Goal: Communication & Community: Participate in discussion

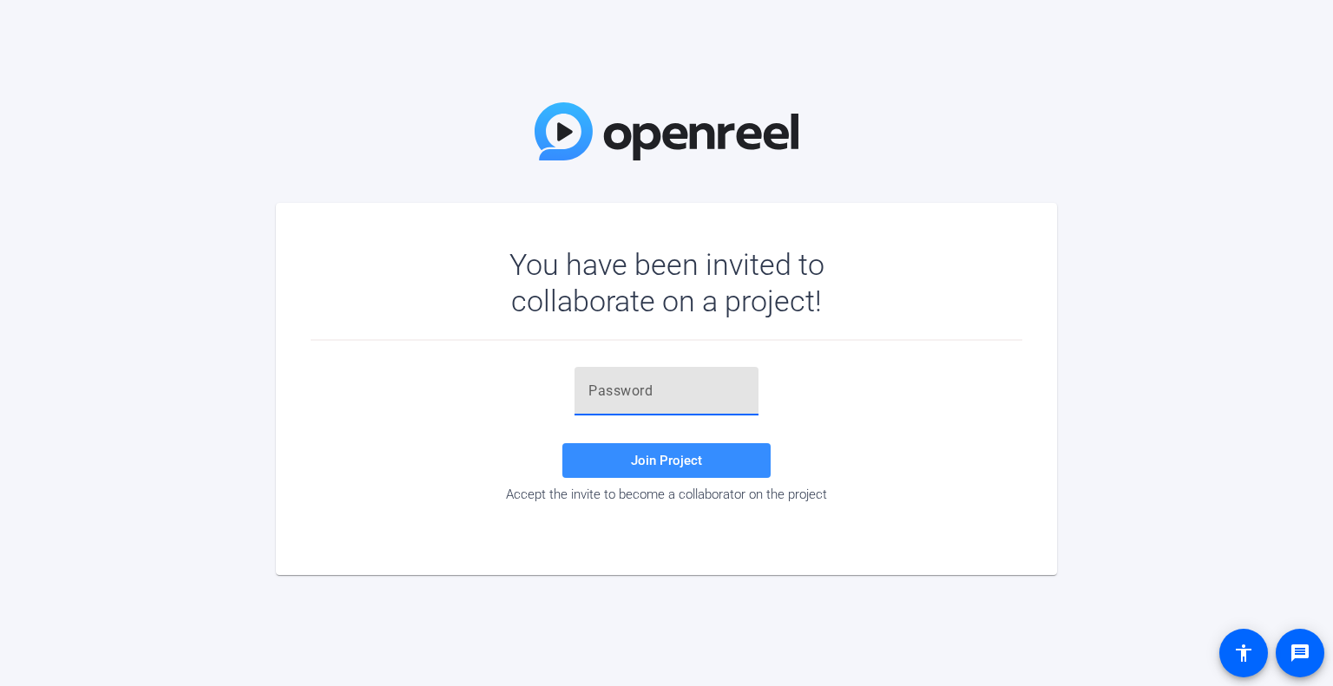
click at [700, 400] on input "text" at bounding box center [666, 391] width 156 height 21
paste input "@(cN(,"
type input "@(cN(,"
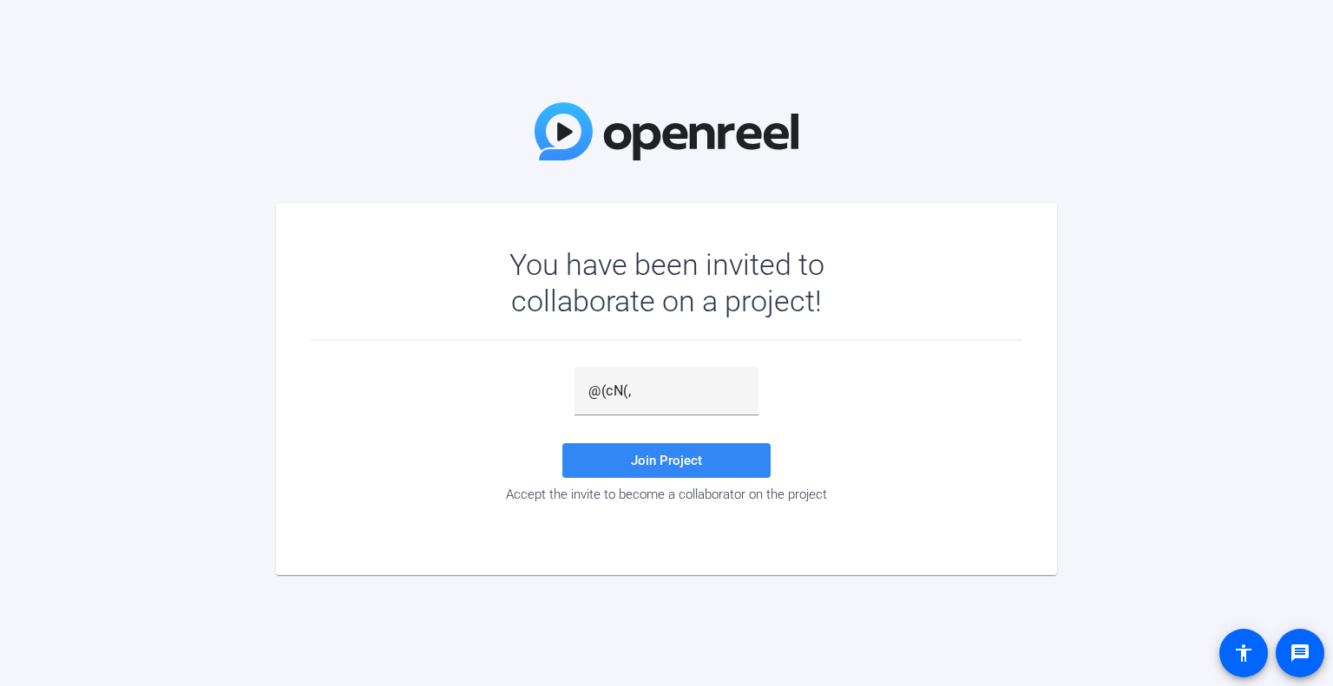
click at [710, 457] on span at bounding box center [666, 461] width 208 height 42
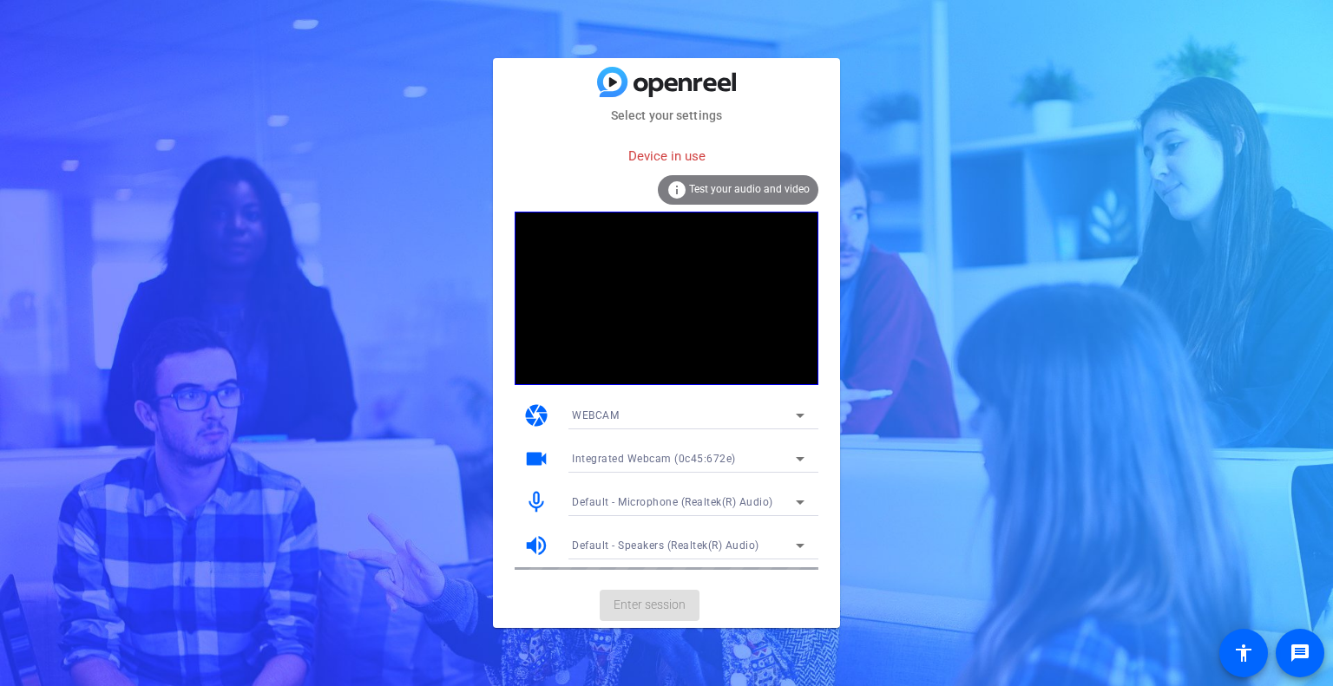
click at [673, 152] on div "Device in use" at bounding box center [667, 156] width 304 height 37
click at [656, 409] on div "WEBCAM" at bounding box center [684, 415] width 224 height 22
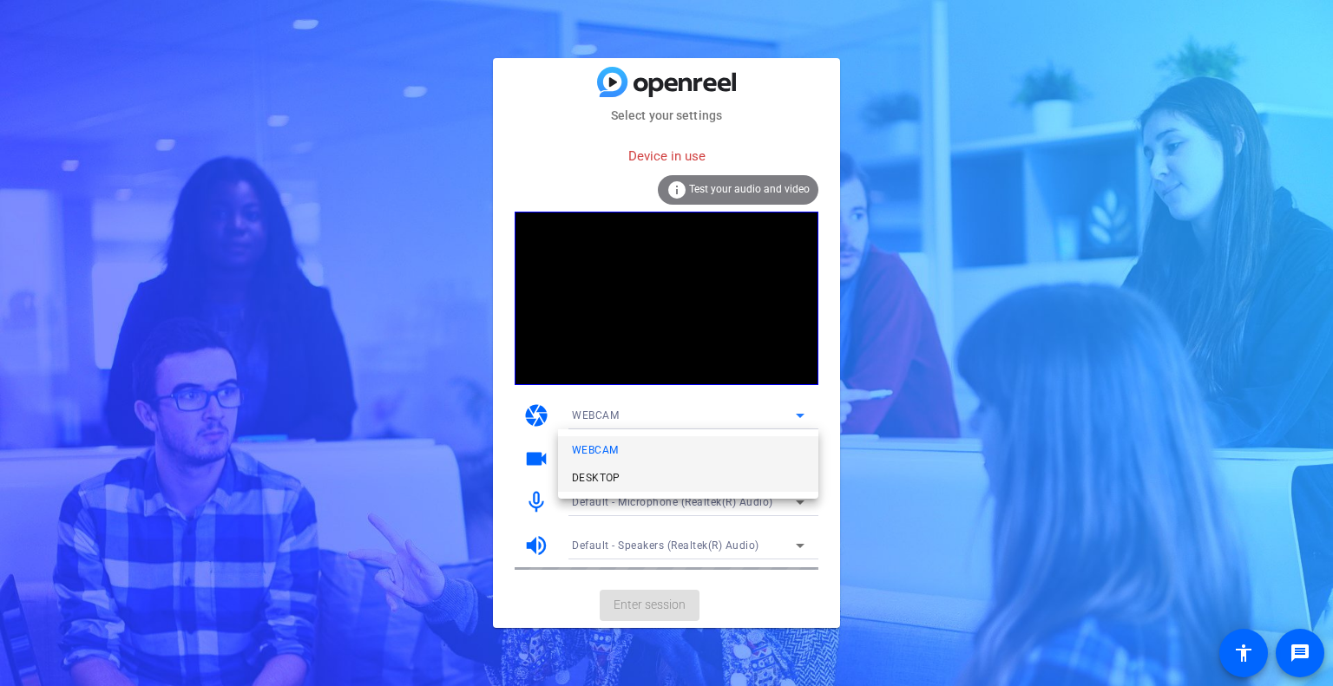
click at [646, 479] on mat-option "DESKTOP" at bounding box center [688, 478] width 260 height 28
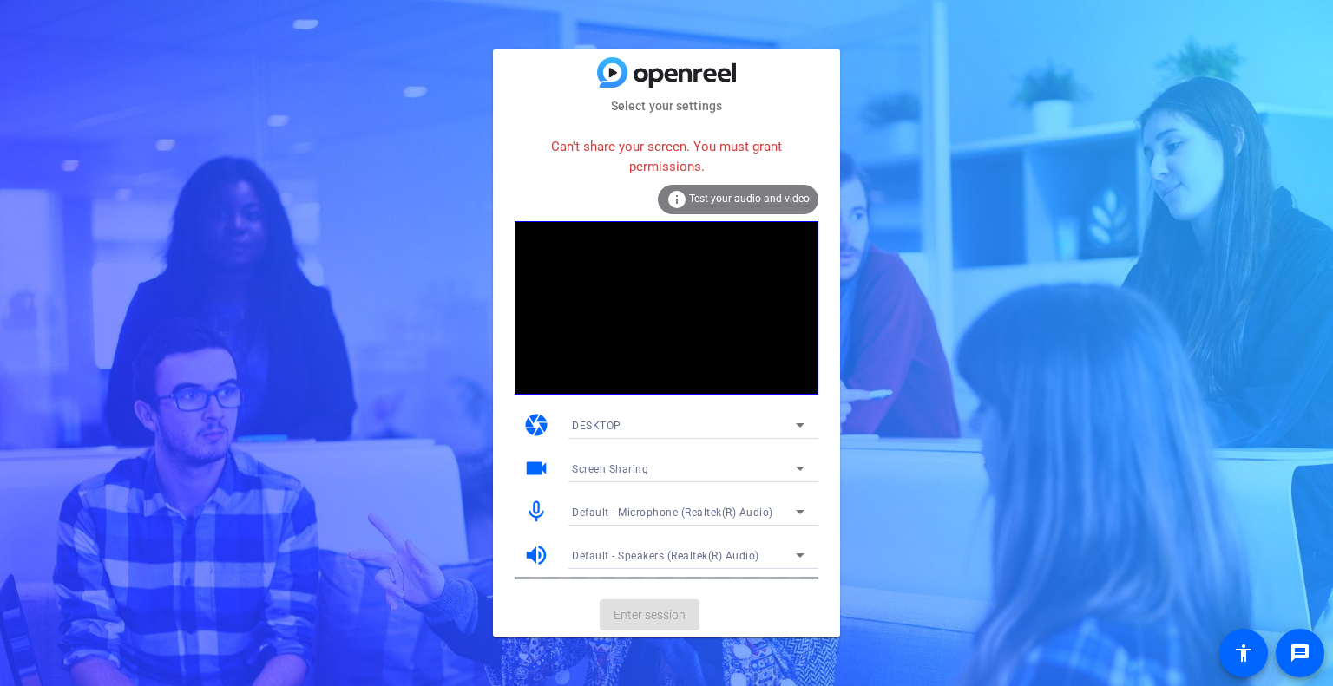
click at [719, 429] on div "DESKTOP" at bounding box center [684, 426] width 224 height 22
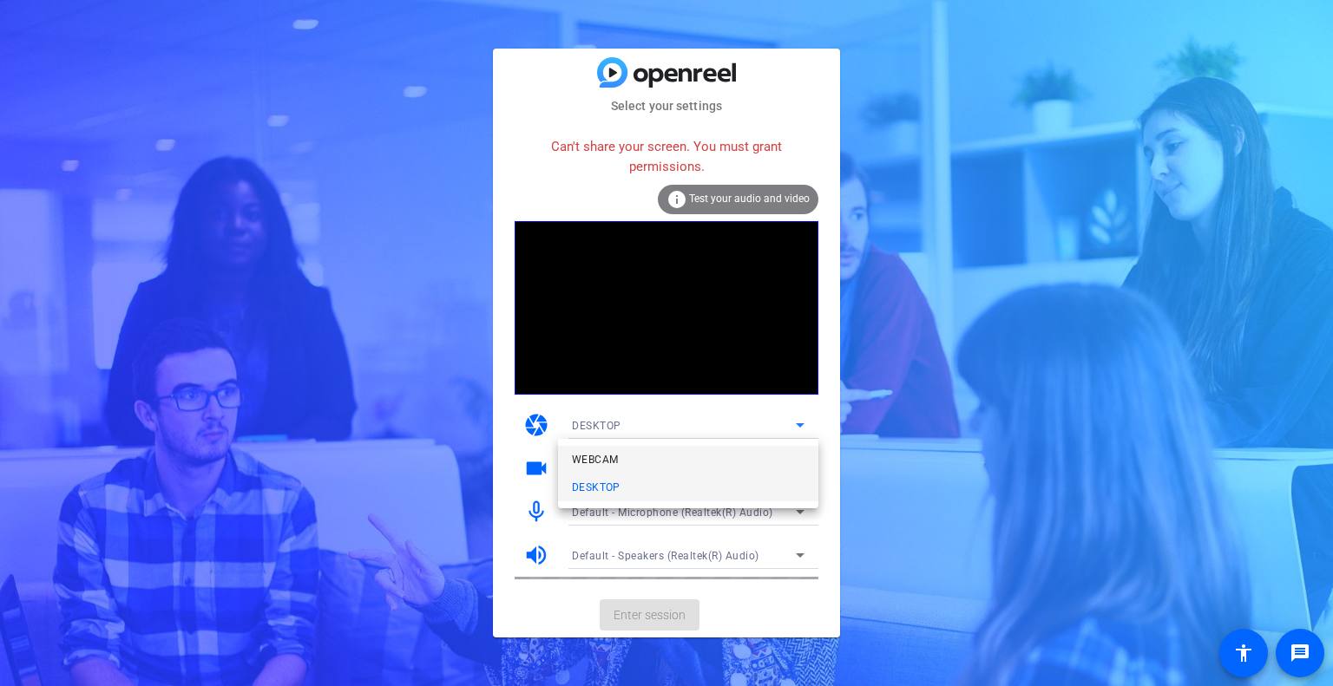
click at [670, 451] on mat-option "WEBCAM" at bounding box center [688, 460] width 260 height 28
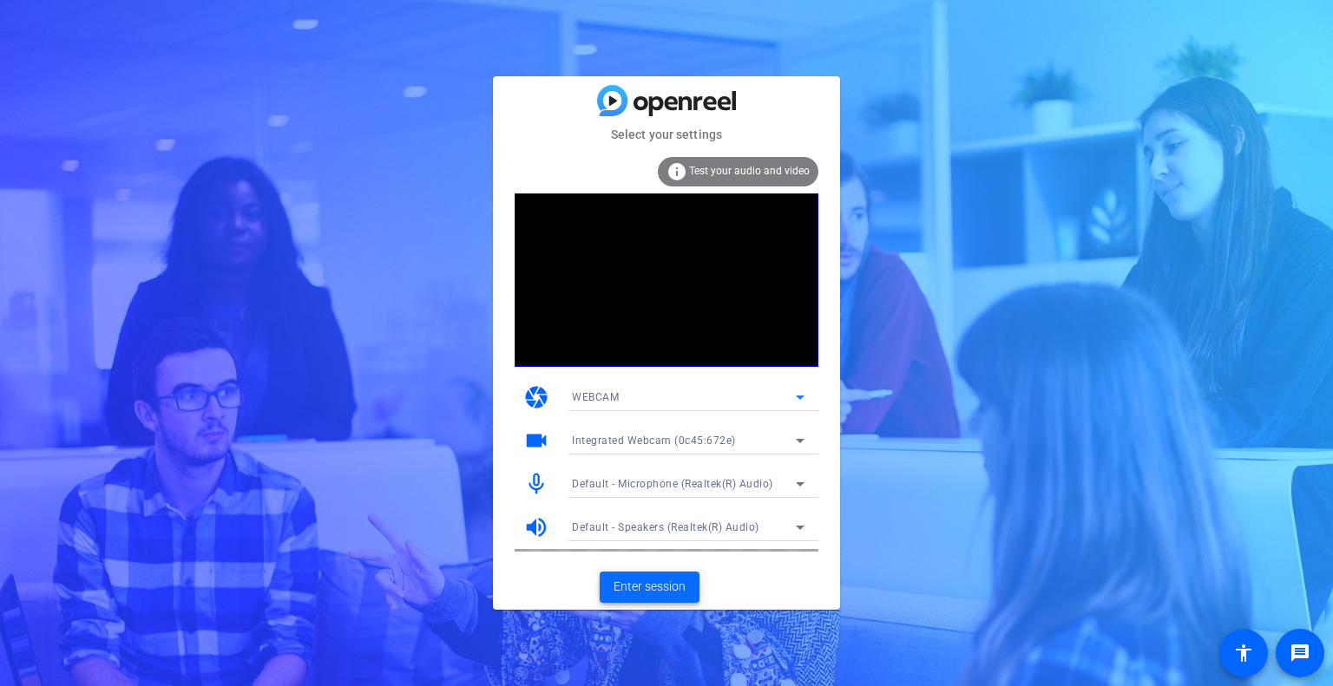
click at [673, 588] on span "Enter session" at bounding box center [650, 587] width 72 height 18
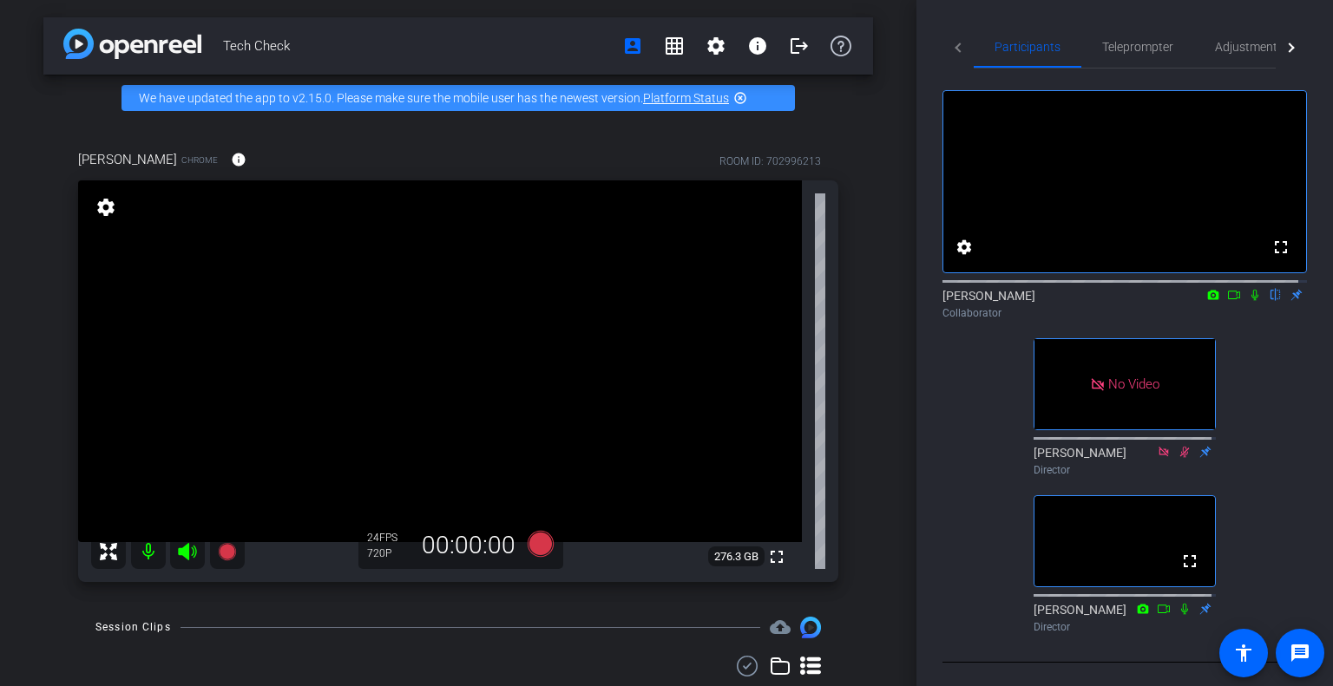
click at [1248, 301] on icon at bounding box center [1255, 295] width 14 height 12
click at [1227, 301] on icon at bounding box center [1234, 295] width 14 height 12
click at [1248, 301] on icon at bounding box center [1255, 295] width 14 height 12
click at [669, 55] on mat-icon "grid_on" at bounding box center [674, 46] width 21 height 21
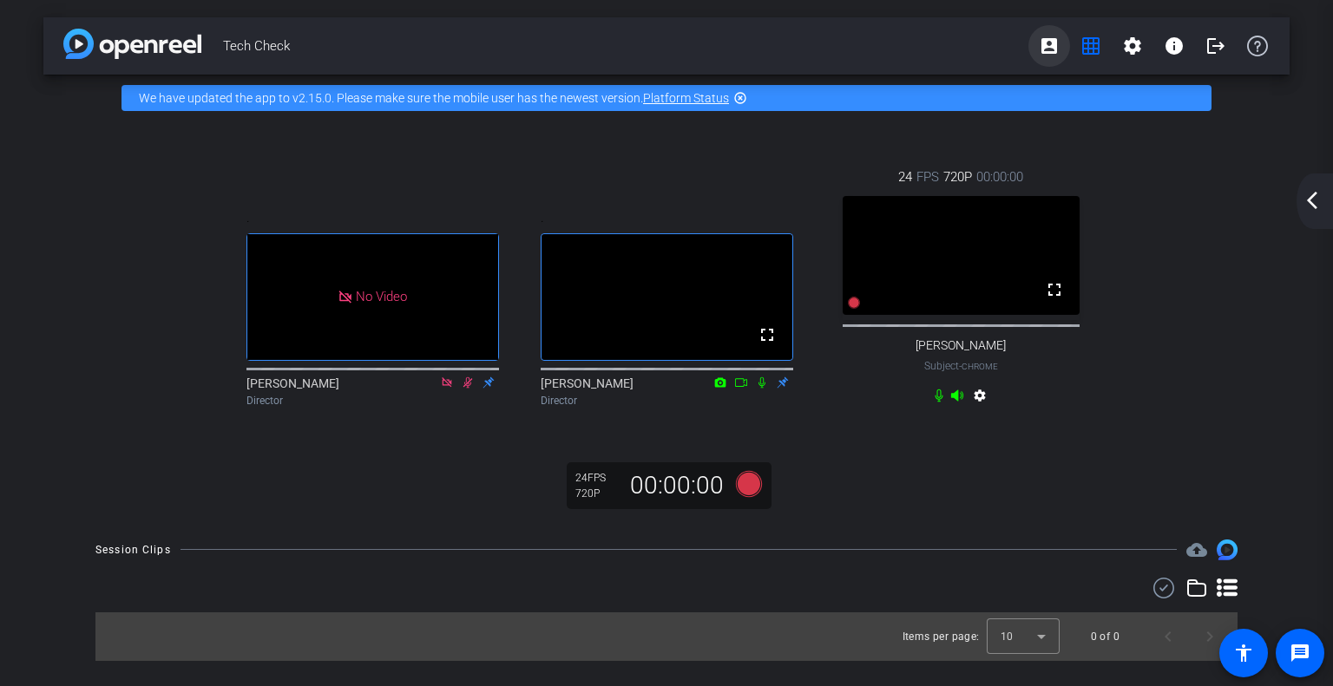
click at [1046, 51] on mat-icon "account_box" at bounding box center [1049, 46] width 21 height 21
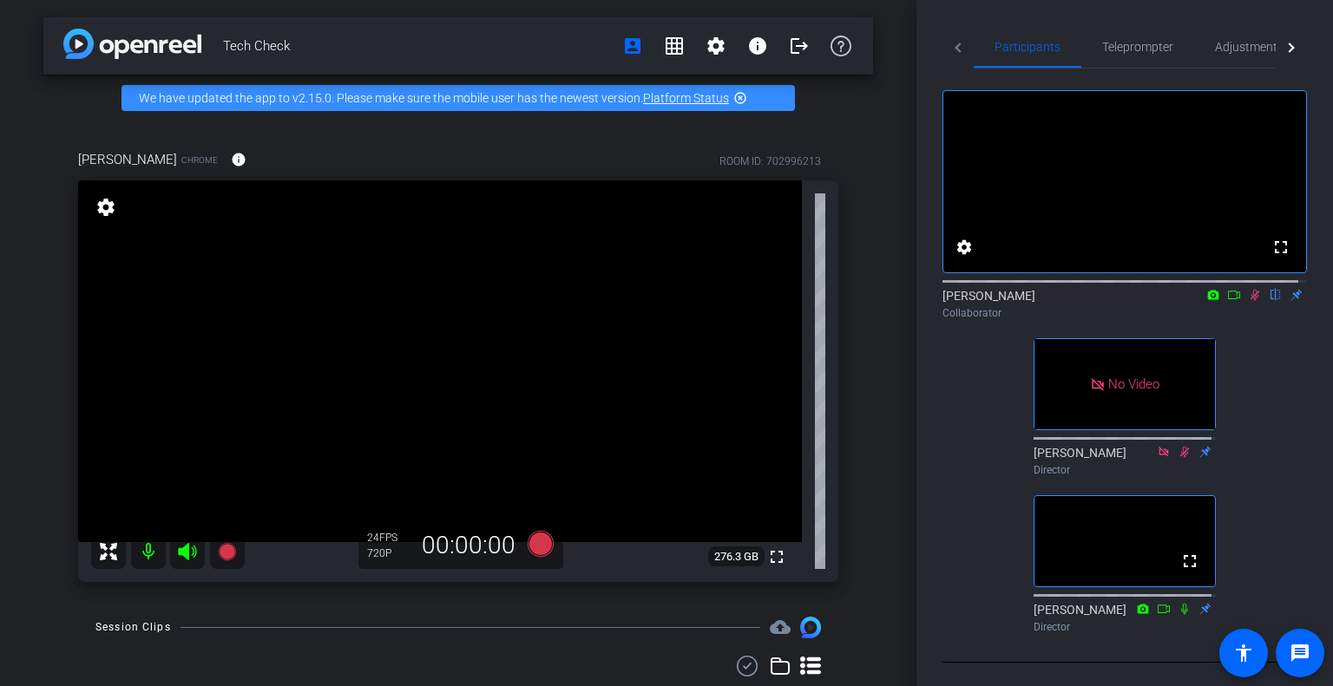
click at [1284, 45] on div at bounding box center [1289, 48] width 10 height 10
click at [957, 51] on div at bounding box center [958, 47] width 31 height 43
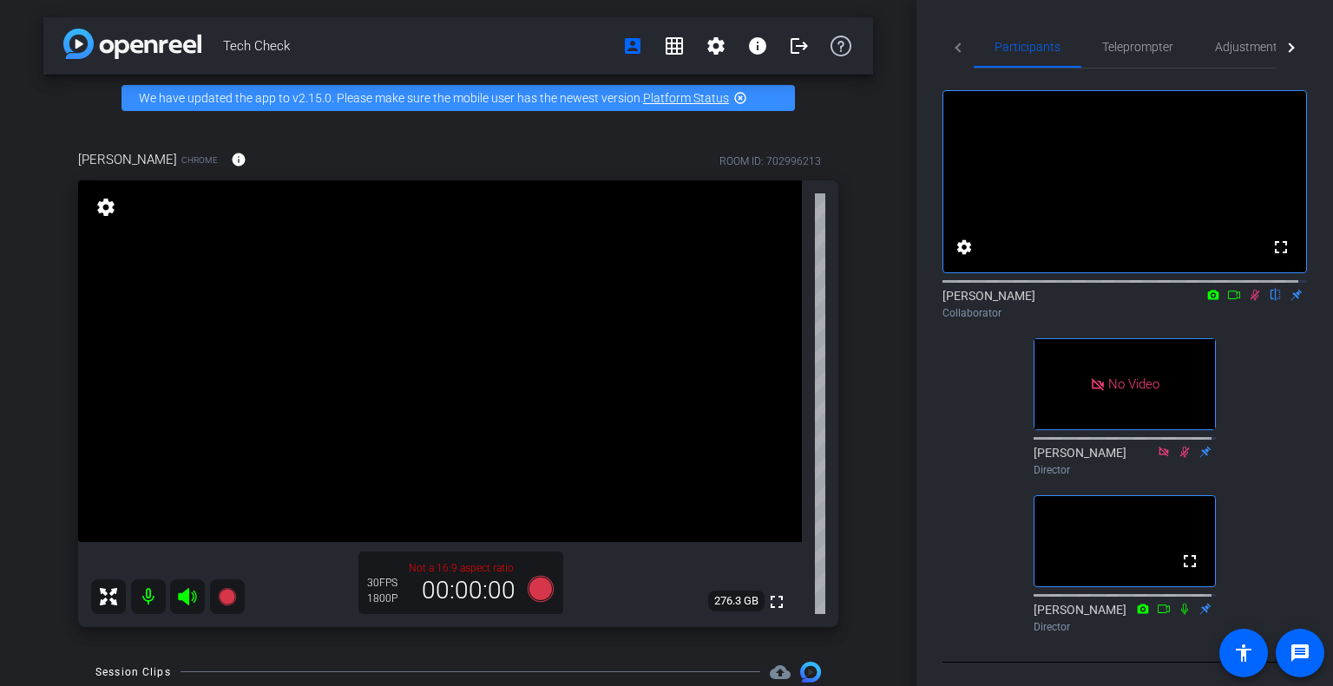
scroll to position [87, 0]
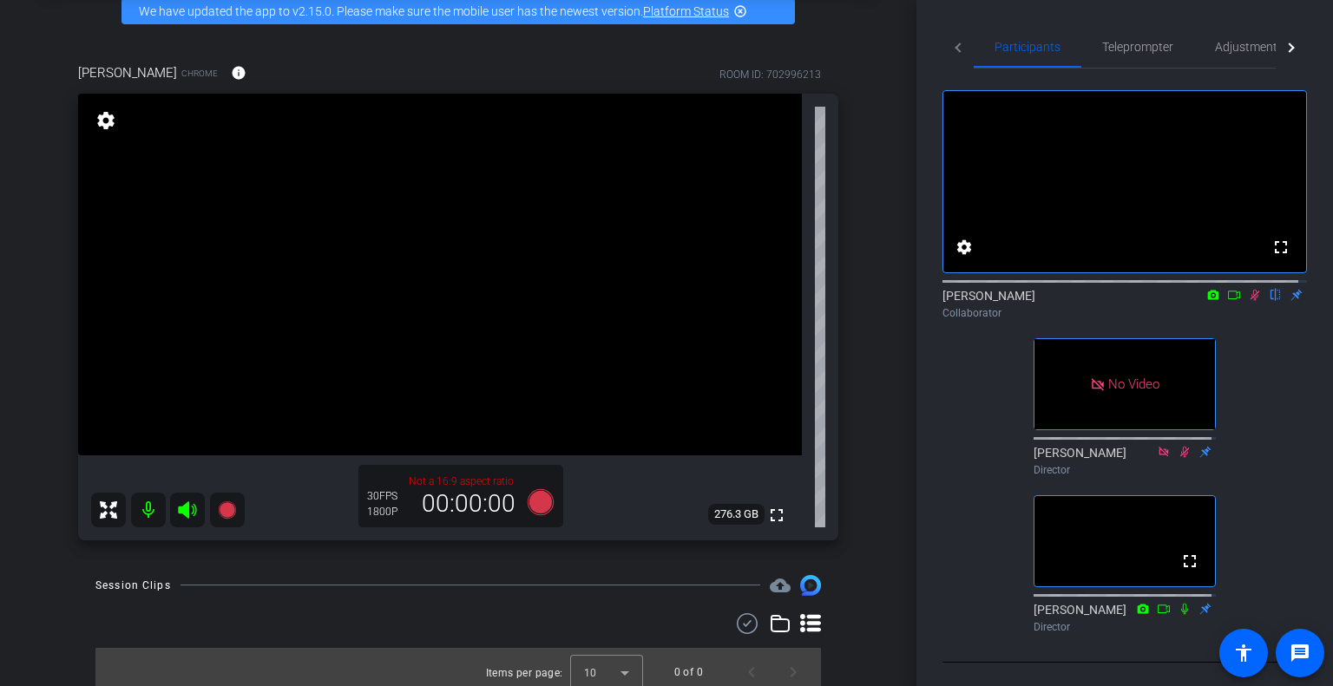
click at [1248, 301] on icon at bounding box center [1255, 295] width 14 height 12
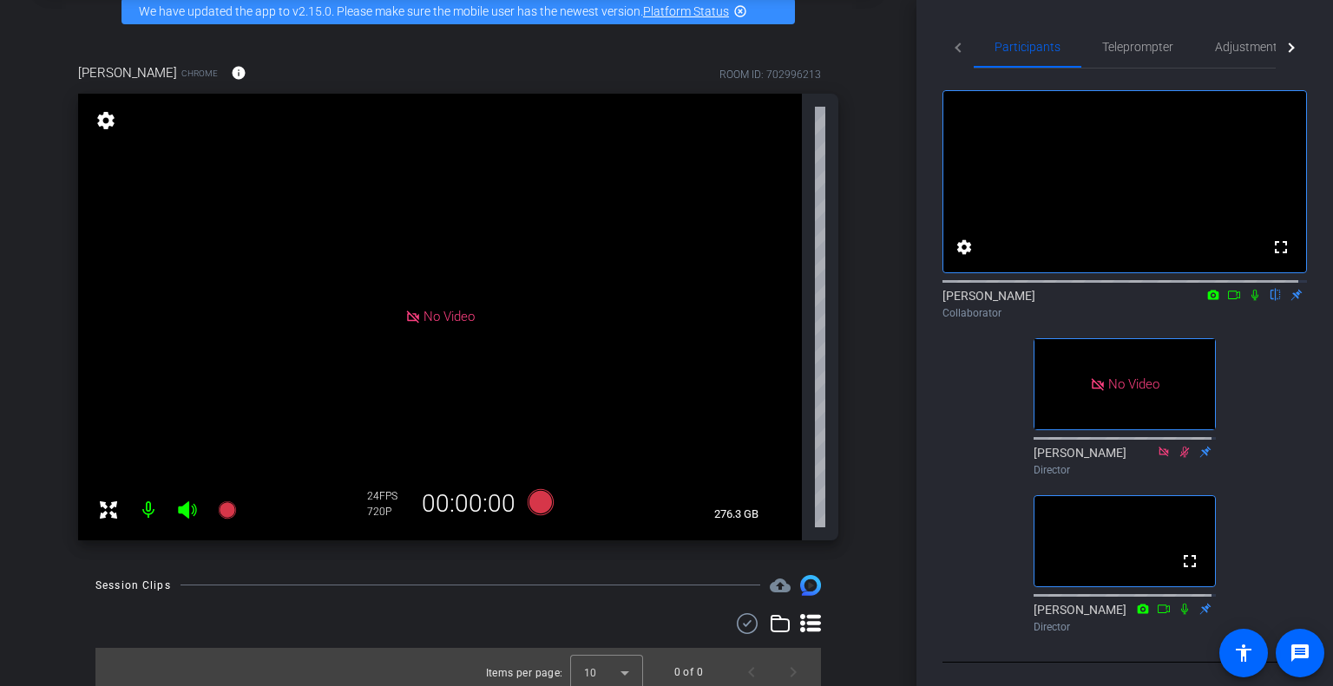
scroll to position [52, 0]
